Goal: Task Accomplishment & Management: Manage account settings

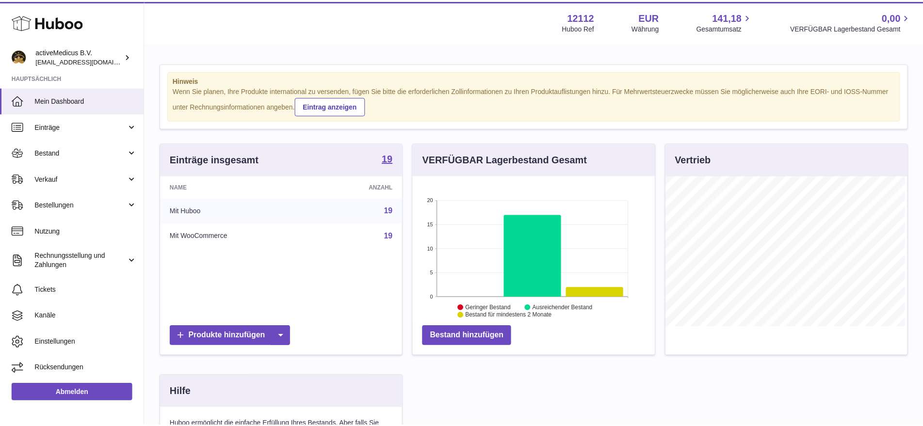
scroll to position [151, 244]
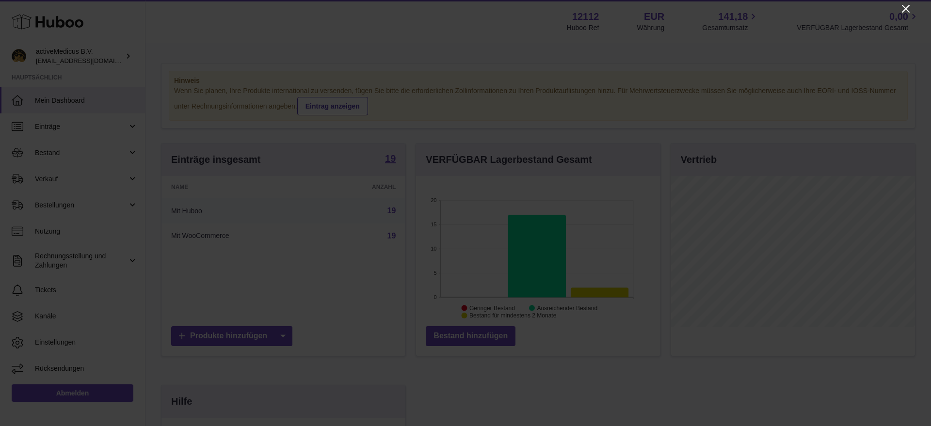
click at [901, 5] on icon "Close" at bounding box center [906, 9] width 12 height 12
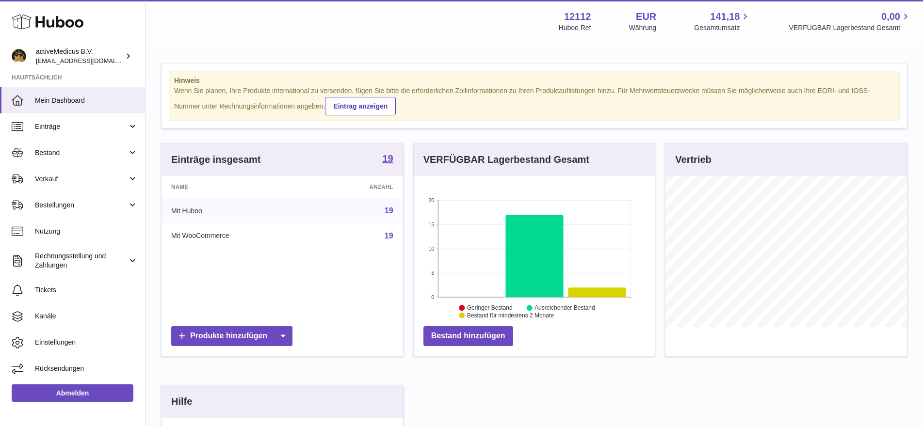
scroll to position [485001, 484911]
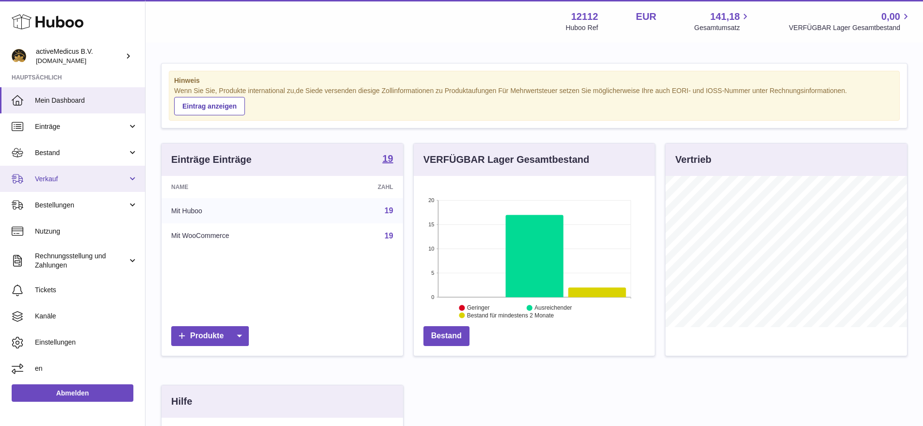
click at [47, 188] on link "Verkauf" at bounding box center [72, 179] width 145 height 26
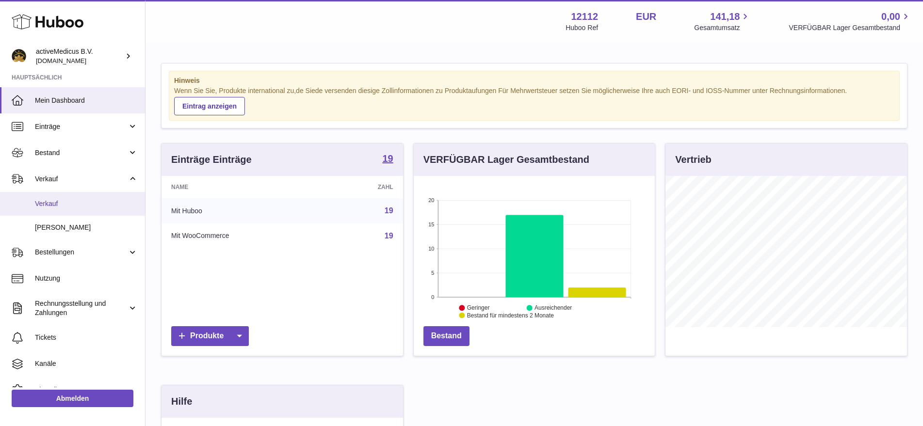
click at [62, 213] on link "Verkauf" at bounding box center [72, 204] width 145 height 24
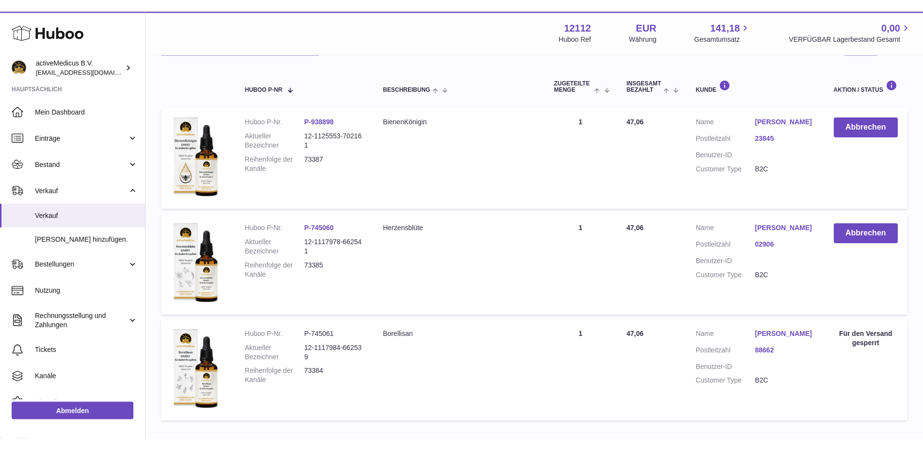
scroll to position [62, 0]
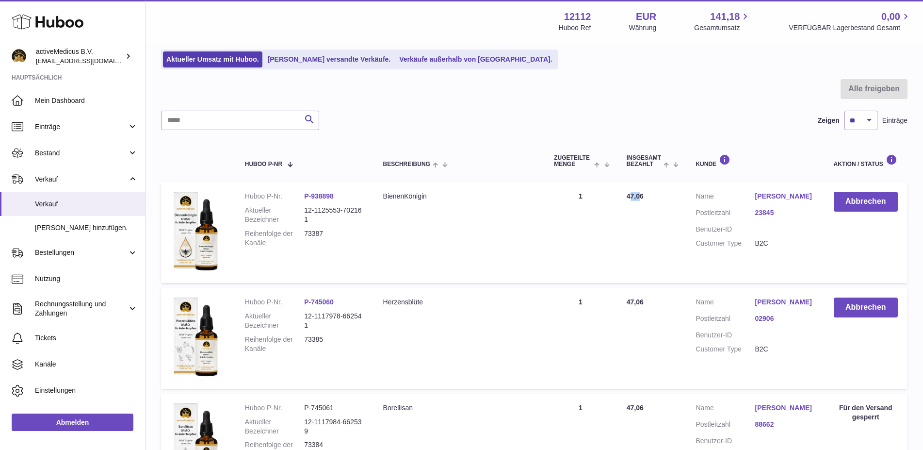
drag, startPoint x: 643, startPoint y: 198, endPoint x: 631, endPoint y: 201, distance: 12.5
click at [631, 201] on td "Insgesamt bezahlt 47,06" at bounding box center [651, 232] width 69 height 101
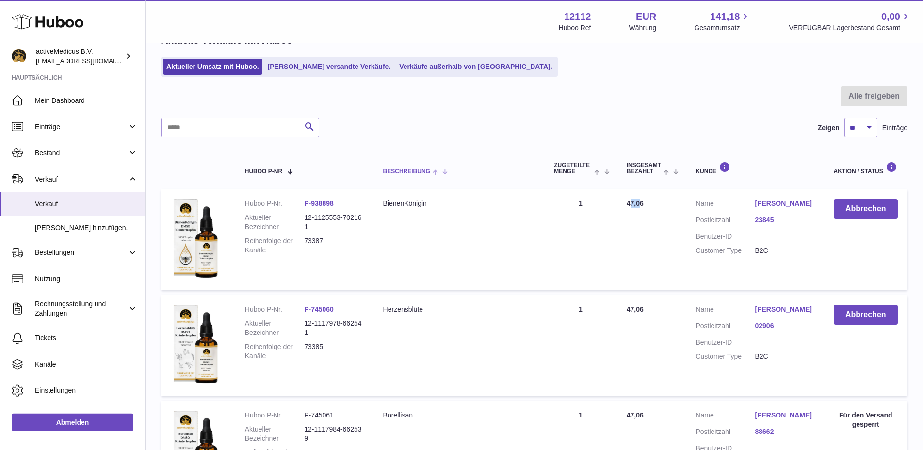
scroll to position [0, 0]
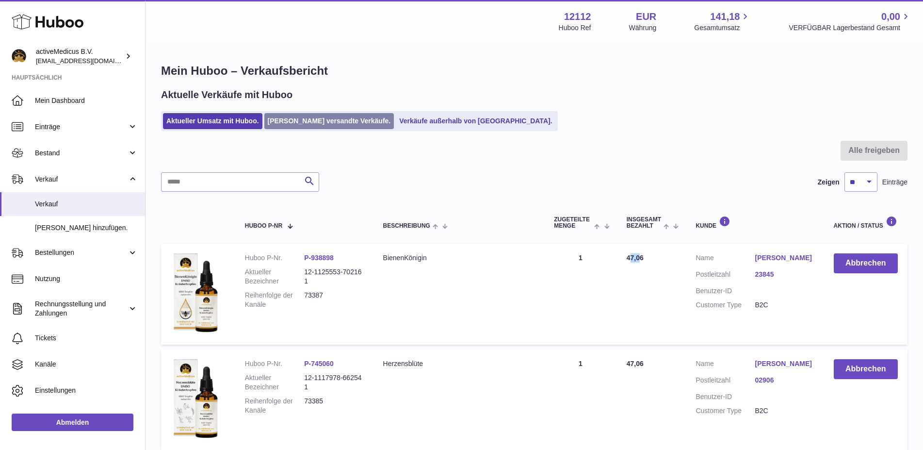
click at [308, 119] on link "[PERSON_NAME] versandte Verkäufe." at bounding box center [329, 121] width 130 height 16
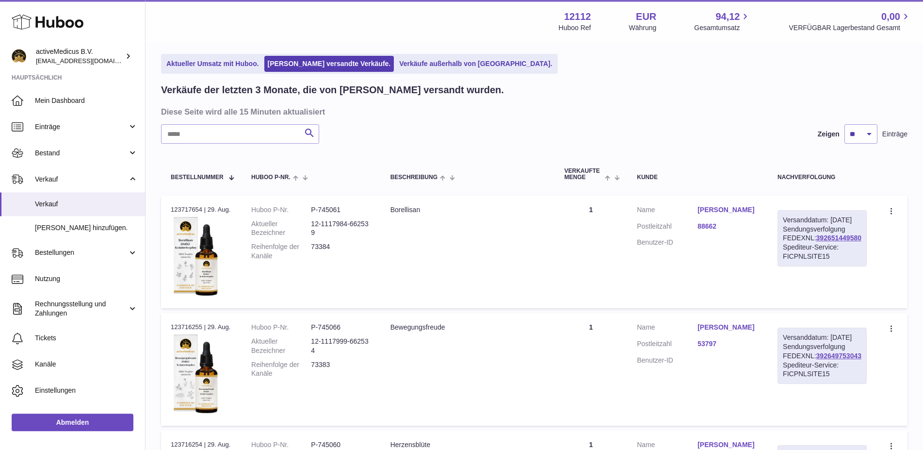
scroll to position [49, 0]
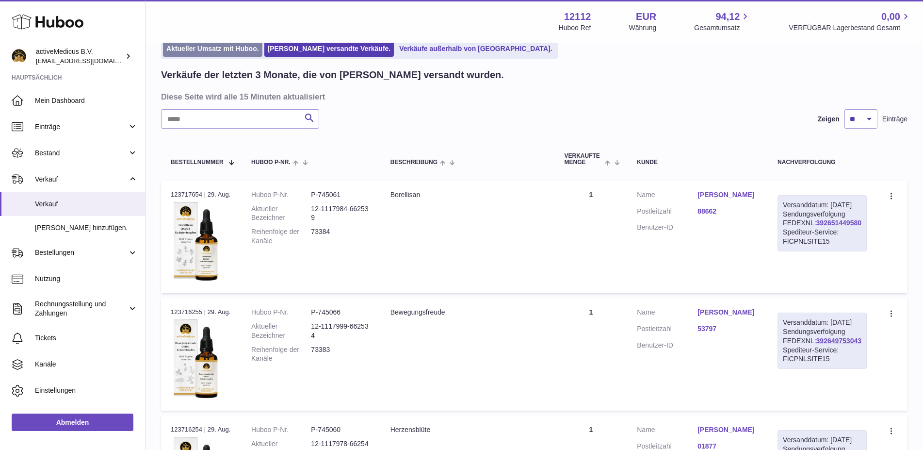
click at [220, 55] on link "Aktueller Umsatz mit Huboo." at bounding box center [212, 49] width 99 height 16
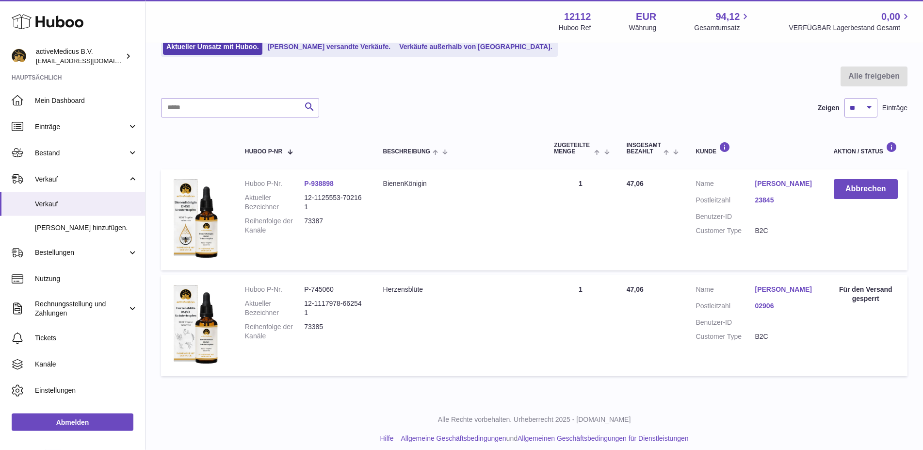
scroll to position [82, 0]
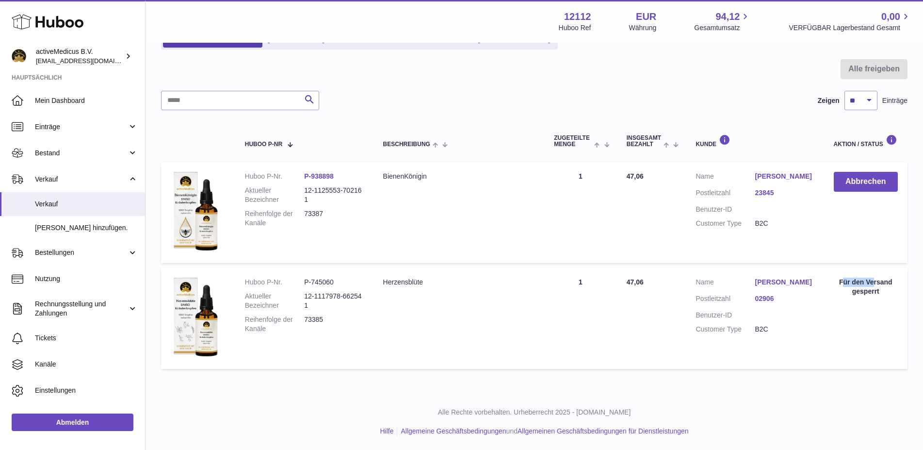
drag, startPoint x: 843, startPoint y: 278, endPoint x: 875, endPoint y: 282, distance: 32.7
click at [875, 282] on div "Für den Versand gesperrt" at bounding box center [866, 287] width 64 height 18
click at [850, 287] on div "Für den Versand gesperrt" at bounding box center [866, 287] width 64 height 18
drag, startPoint x: 888, startPoint y: 294, endPoint x: 839, endPoint y: 273, distance: 53.4
click at [839, 273] on td "Aktion / Status Für den Versand gesperrt" at bounding box center [865, 318] width 83 height 101
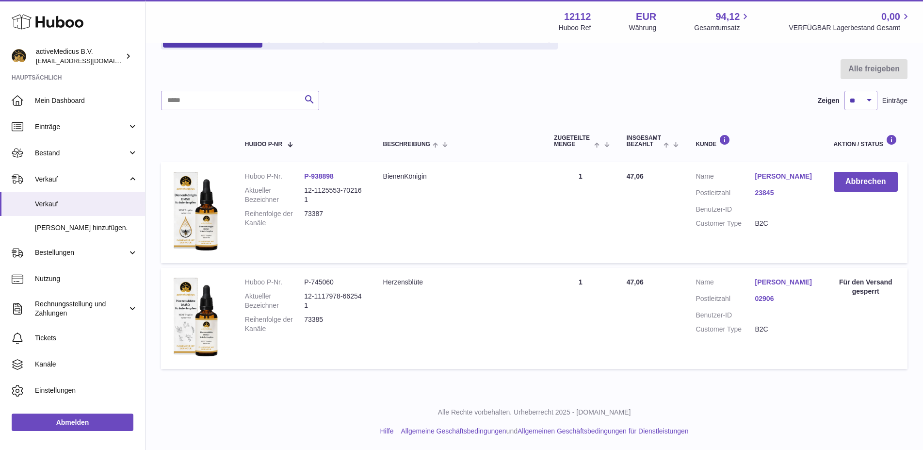
drag, startPoint x: 850, startPoint y: 305, endPoint x: 834, endPoint y: 376, distance: 73.1
click at [850, 305] on td "Aktion / Status Für den Versand gesperrt" at bounding box center [865, 318] width 83 height 101
drag, startPoint x: 842, startPoint y: 284, endPoint x: 892, endPoint y: 298, distance: 51.4
click at [892, 298] on td "Aktion / Status Für den Versand gesperrt" at bounding box center [865, 318] width 83 height 101
click at [881, 312] on td "Aktion / Status Für den Versand gesperrt" at bounding box center [865, 318] width 83 height 101
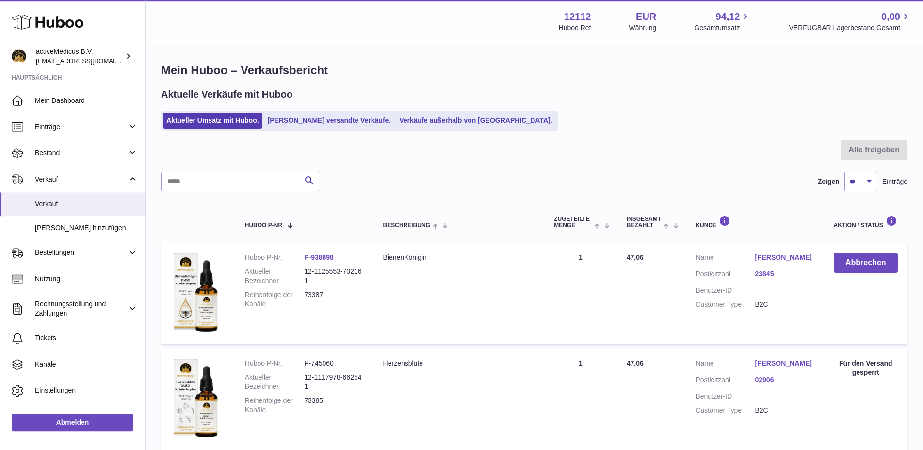
scroll to position [0, 0]
click at [318, 130] on ul "Aktueller Umsatz mit Huboo. Von Huboo versandte Verkäufe. Verkäufe außerhalb vo…" at bounding box center [359, 121] width 397 height 20
click at [318, 128] on link "[PERSON_NAME] versandte Verkäufe." at bounding box center [329, 121] width 130 height 16
